Goal: Task Accomplishment & Management: Use online tool/utility

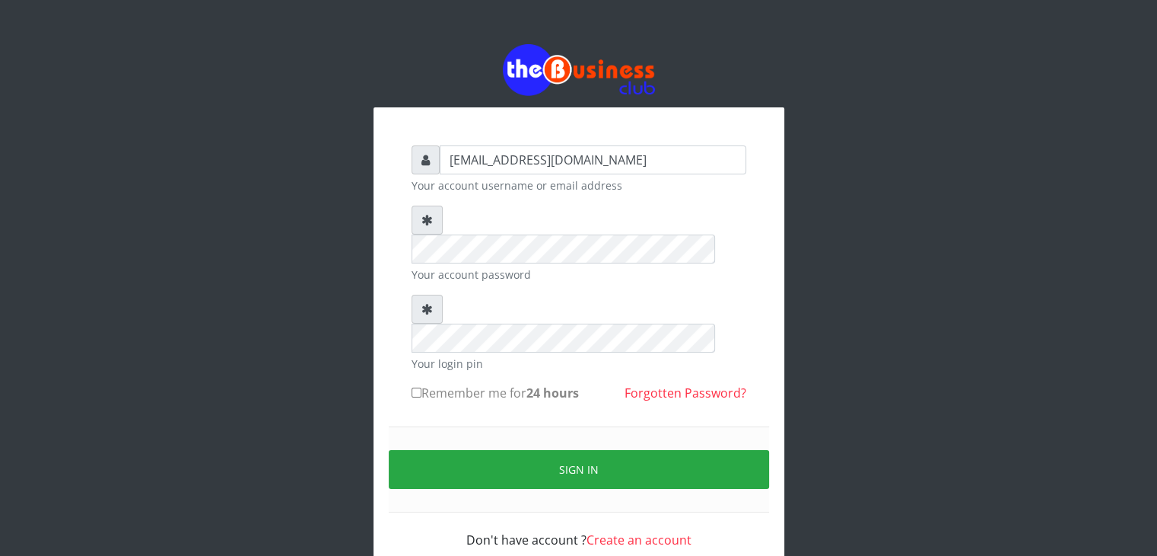
type input "talk2mesoji@yahoo.com"
click at [476, 384] on label "Remember me for 24 hours" at bounding box center [495, 393] width 167 height 18
click at [422, 387] on input "Remember me for 24 hours" at bounding box center [417, 392] width 10 height 10
checkbox input "true"
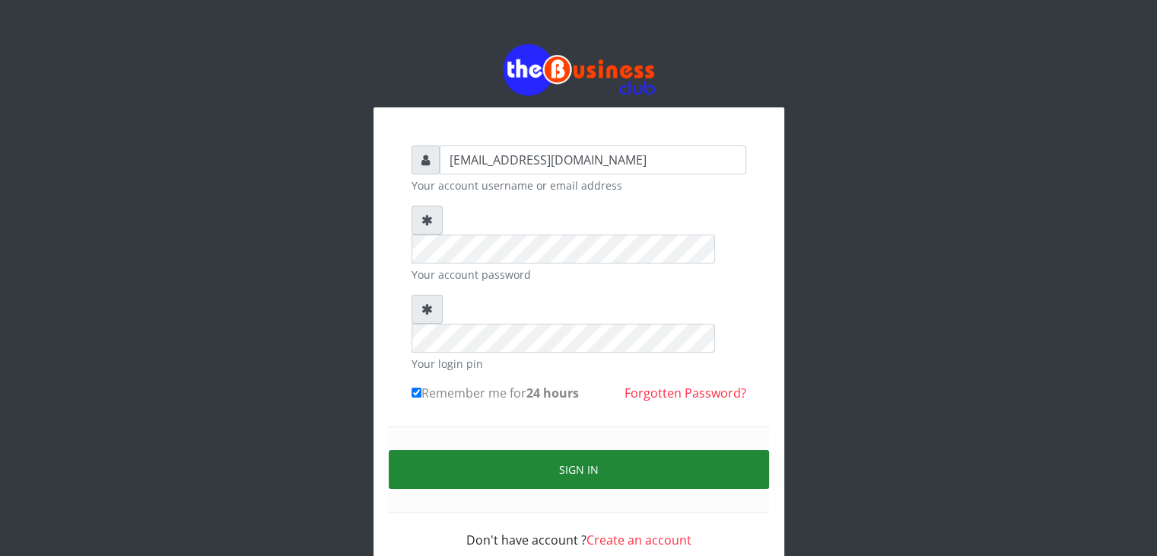
click at [540, 450] on button "Sign in" at bounding box center [579, 469] width 380 height 39
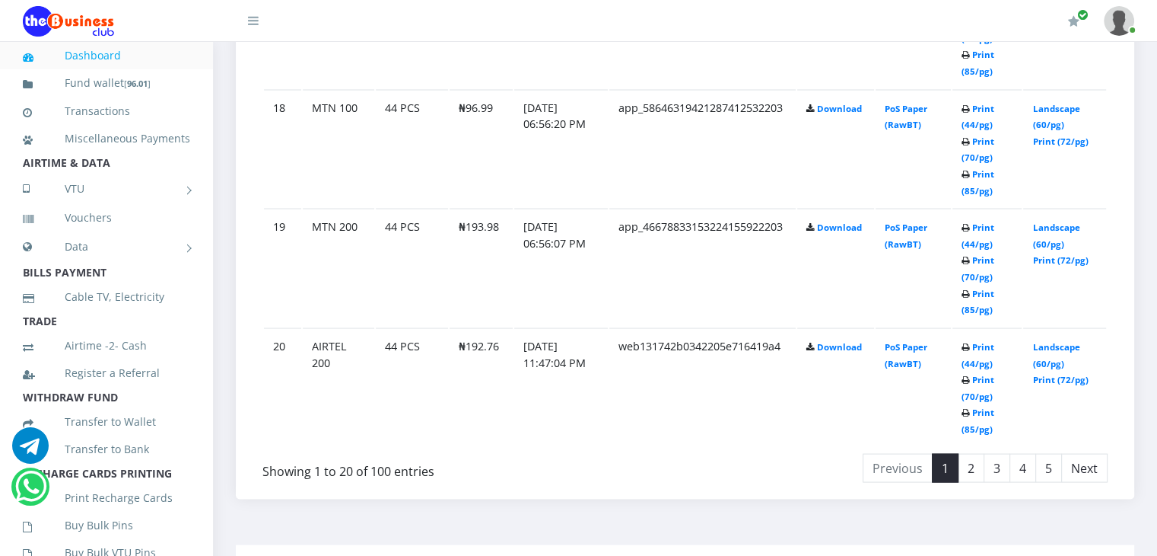
scroll to position [2915, 0]
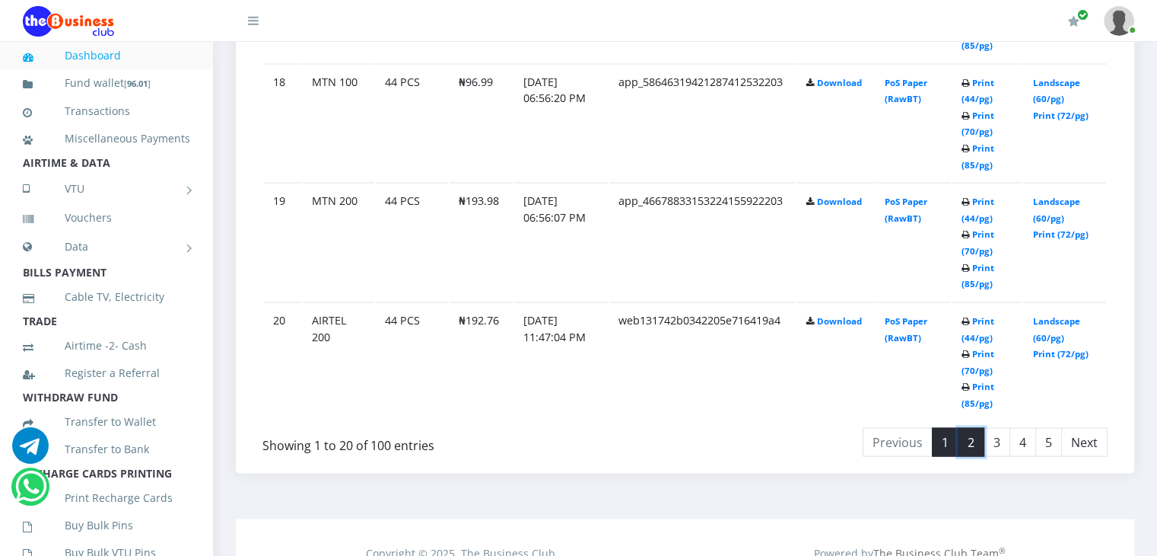
click at [973, 447] on link "2" at bounding box center [971, 442] width 27 height 29
click at [992, 443] on link "3" at bounding box center [997, 442] width 27 height 29
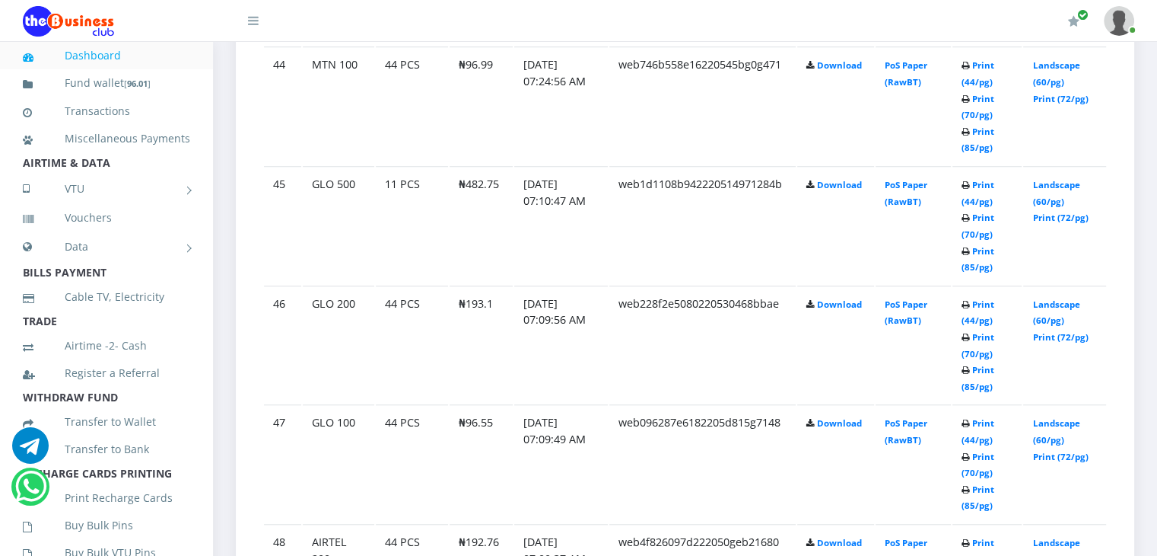
scroll to position [1160, 0]
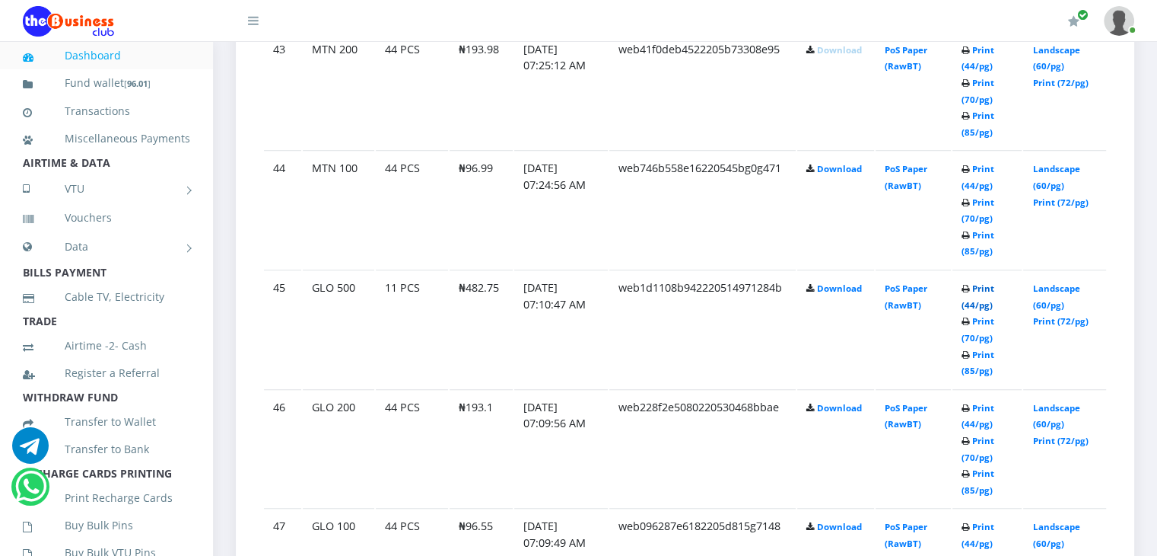
click at [973, 310] on link "Print (44/pg)" at bounding box center [978, 296] width 33 height 28
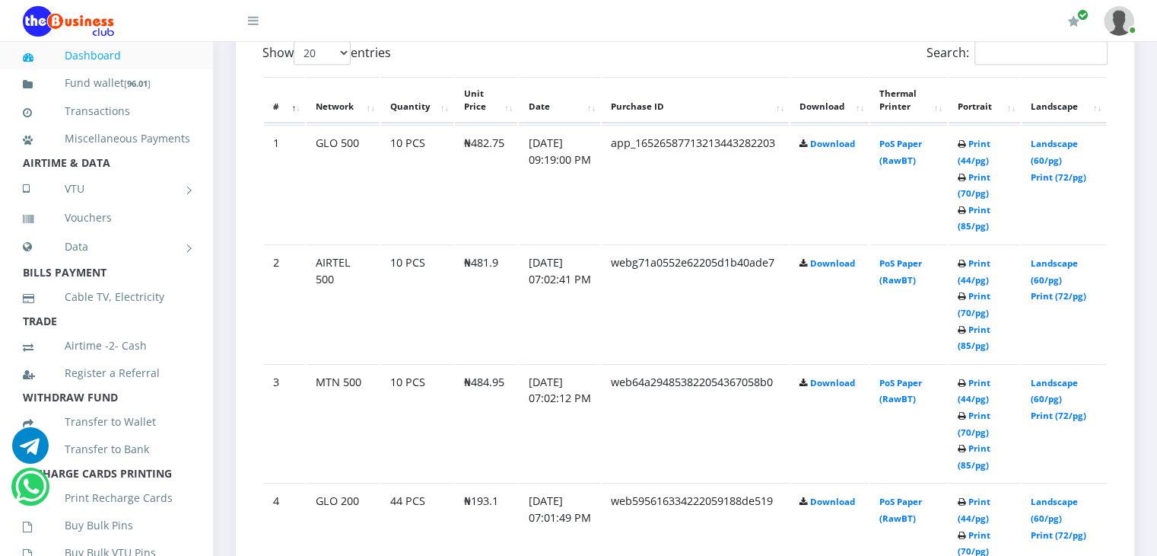
scroll to position [1002, 0]
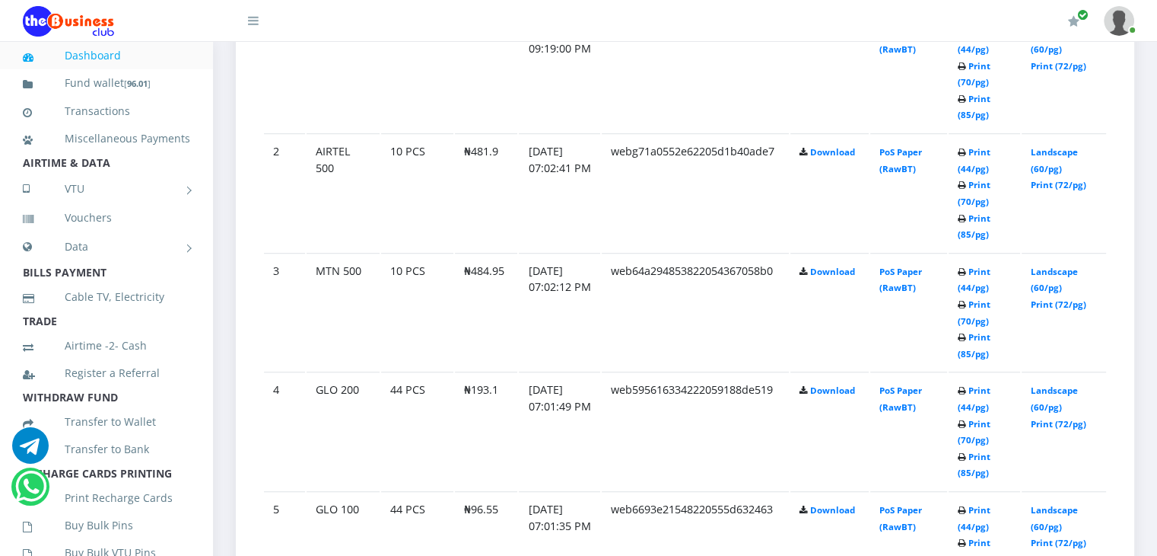
drag, startPoint x: 1162, startPoint y: 25, endPoint x: 1166, endPoint y: 145, distance: 119.5
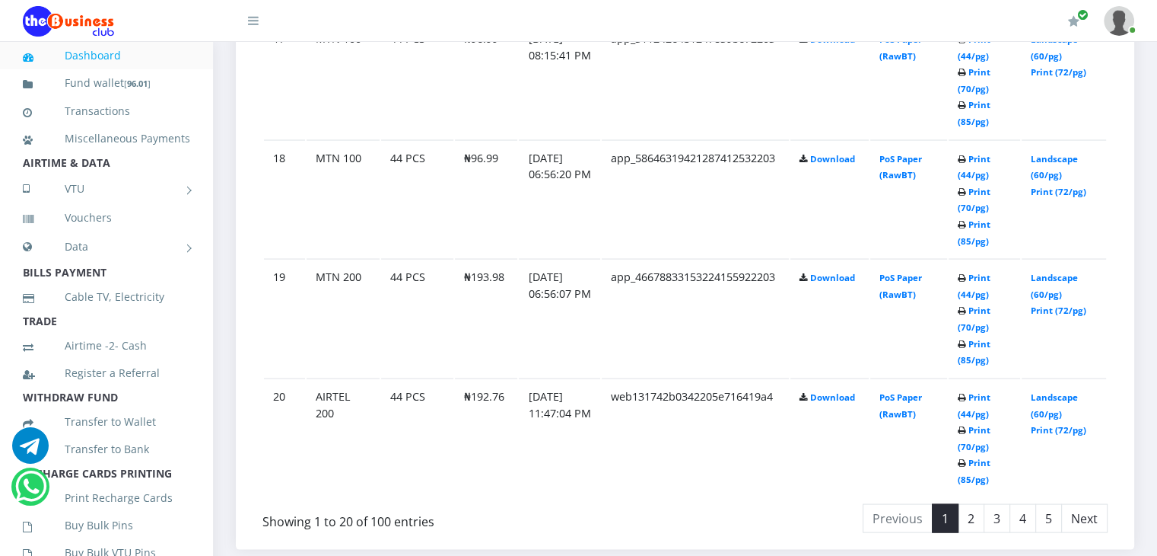
scroll to position [2924, 0]
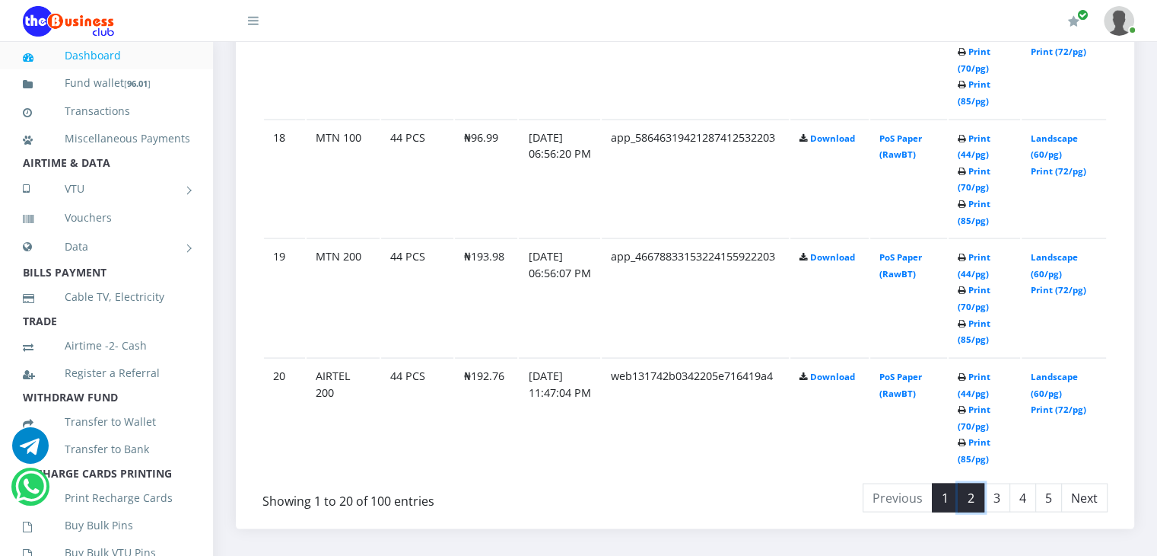
click at [958, 483] on link "2" at bounding box center [971, 497] width 27 height 29
drag, startPoint x: 731, startPoint y: 409, endPoint x: 1102, endPoint y: 150, distance: 452.0
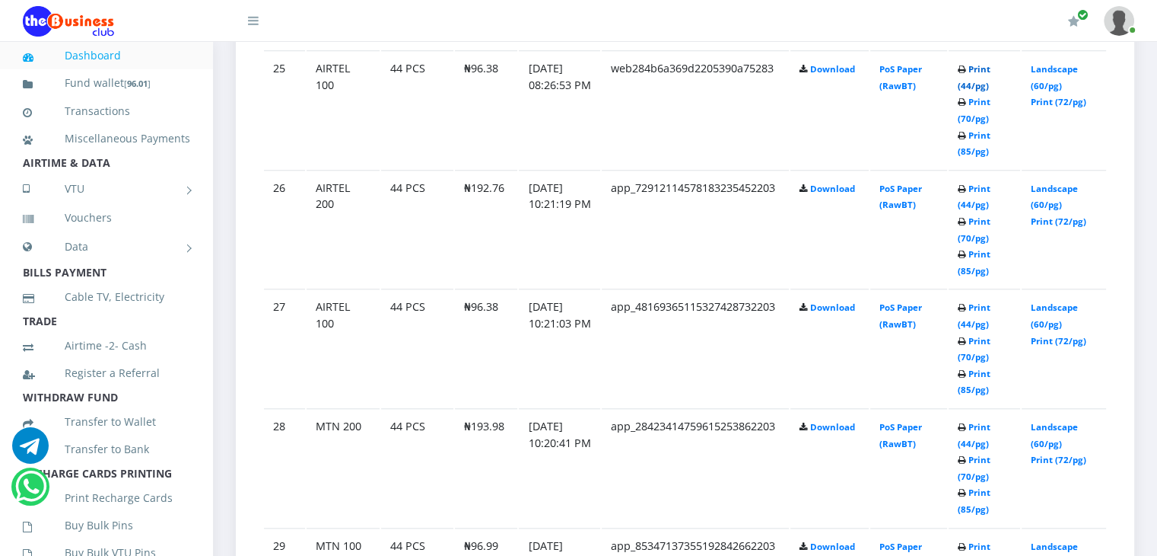
scroll to position [1450, 0]
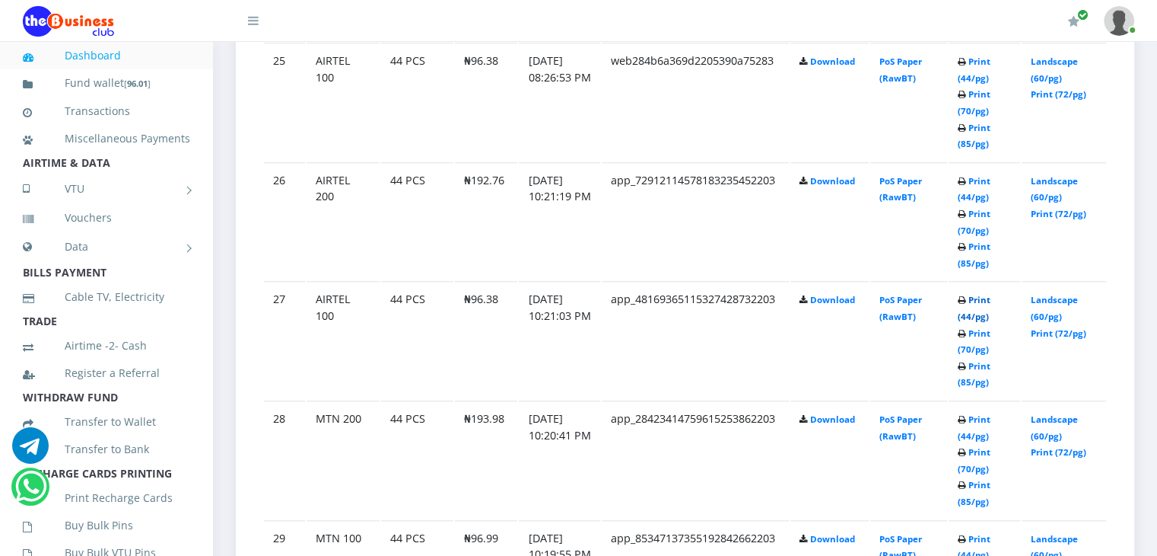
click at [958, 294] on link "Print (44/pg)" at bounding box center [974, 308] width 33 height 28
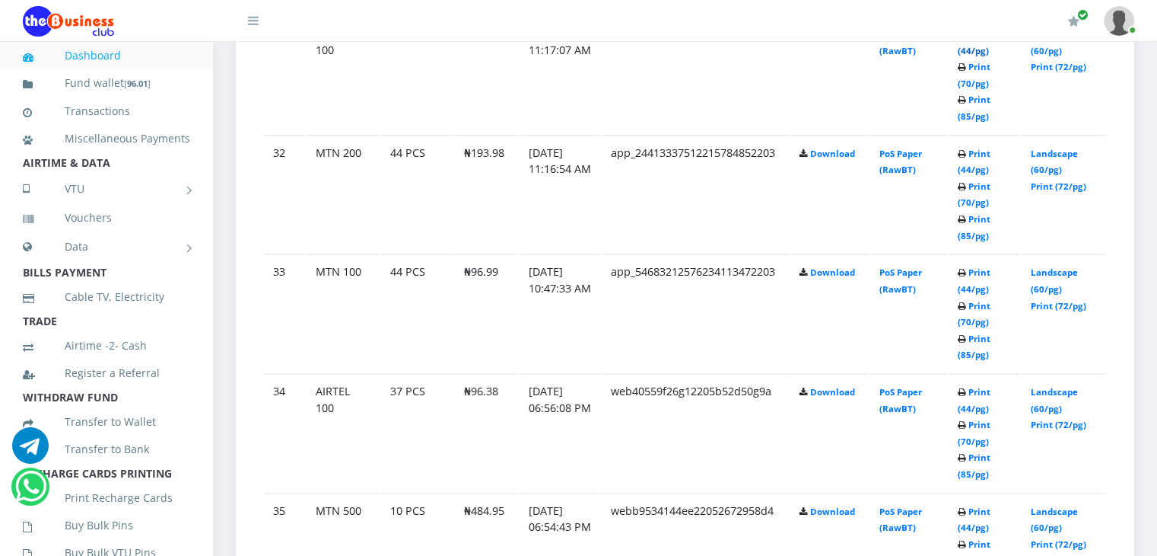
scroll to position [2198, 0]
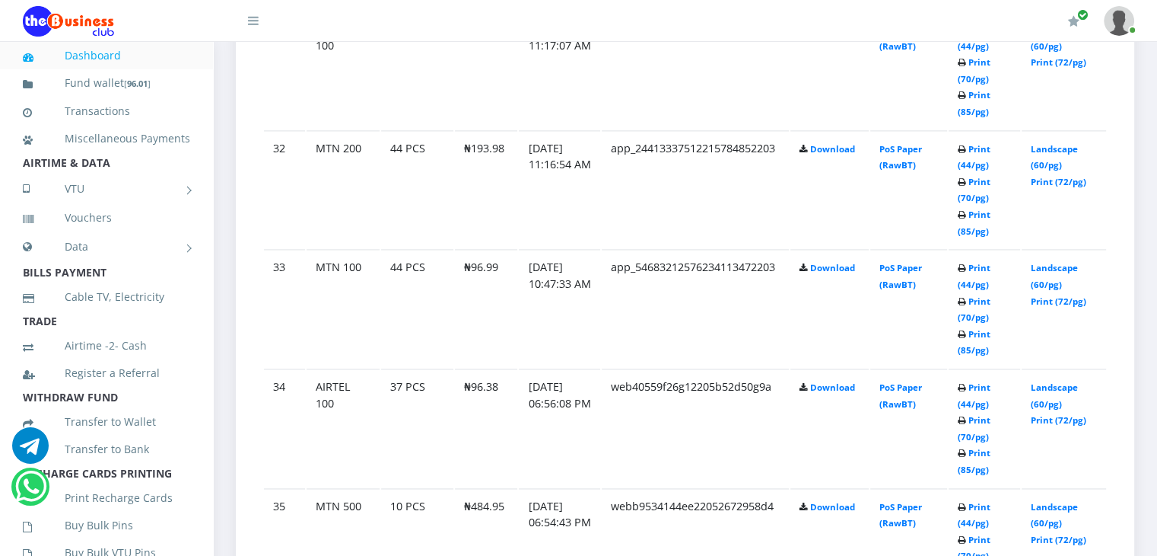
click at [85, 53] on link "Dashboard" at bounding box center [106, 55] width 167 height 35
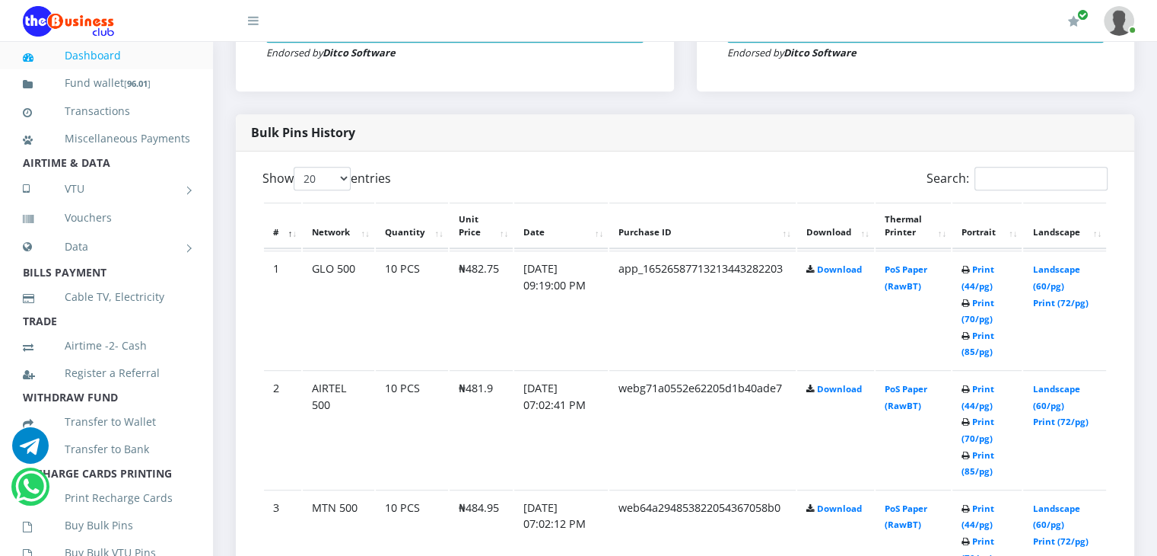
scroll to position [706, 0]
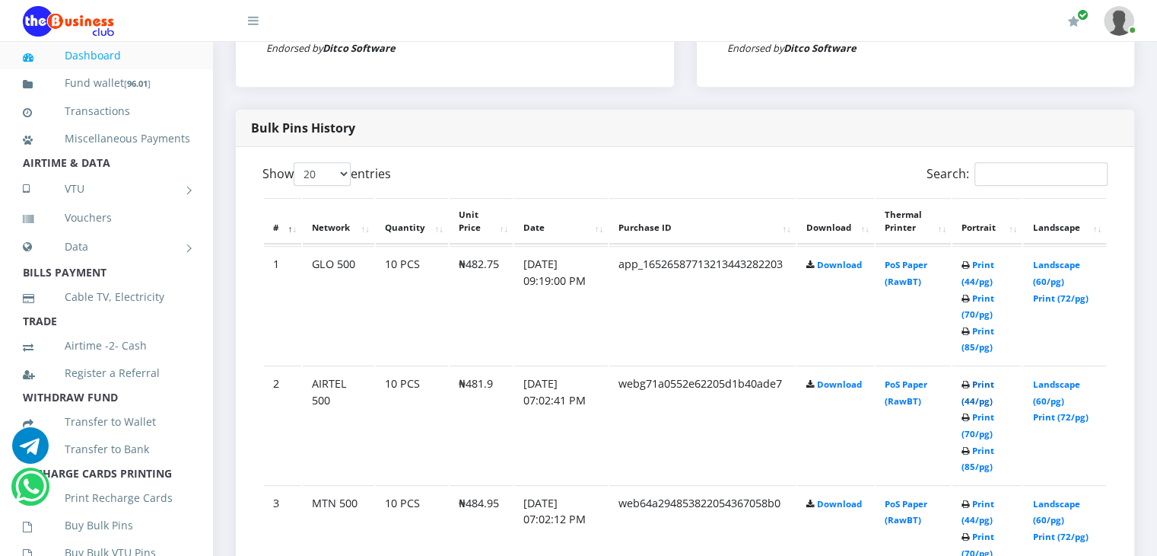
click at [975, 406] on link "Print (44/pg)" at bounding box center [978, 392] width 33 height 28
